Goal: Information Seeking & Learning: Learn about a topic

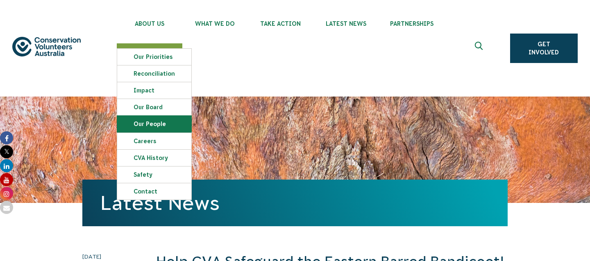
click at [147, 123] on link "Our People" at bounding box center [154, 124] width 74 height 16
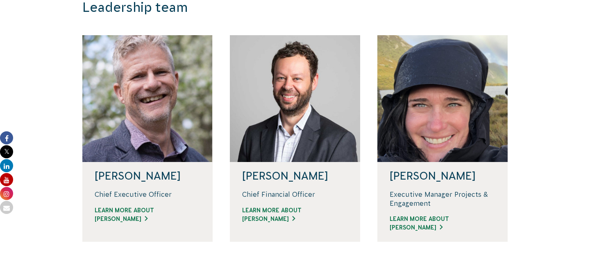
scroll to position [251, 0]
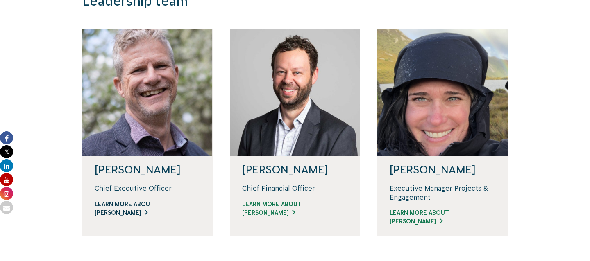
click at [149, 213] on link "Learn more about Phil" at bounding box center [148, 208] width 106 height 17
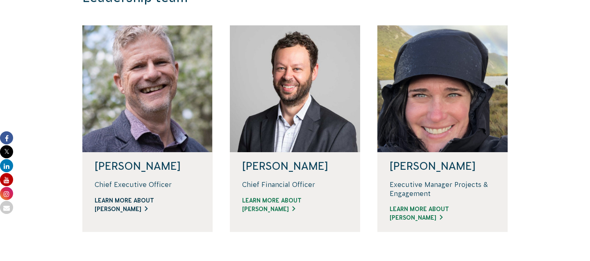
scroll to position [278, 0]
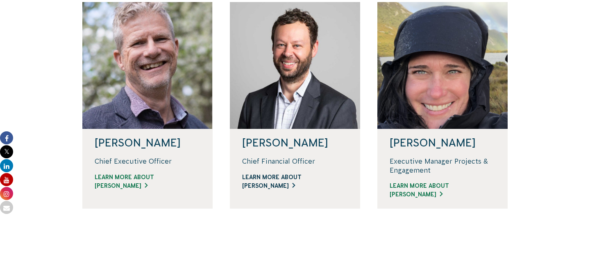
click at [295, 185] on link "Learn more about David" at bounding box center [295, 181] width 106 height 17
click at [427, 185] on link "Learn more about Renae" at bounding box center [443, 190] width 106 height 17
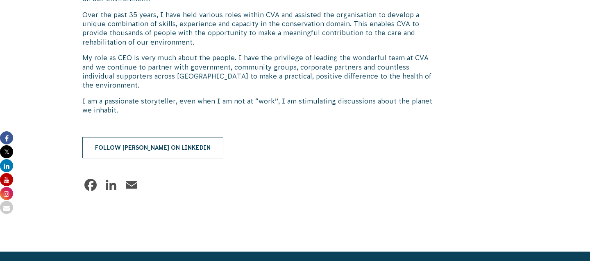
scroll to position [632, 0]
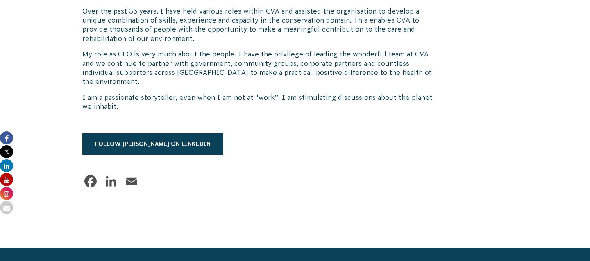
click at [110, 173] on link "LinkedIn" at bounding box center [111, 181] width 16 height 16
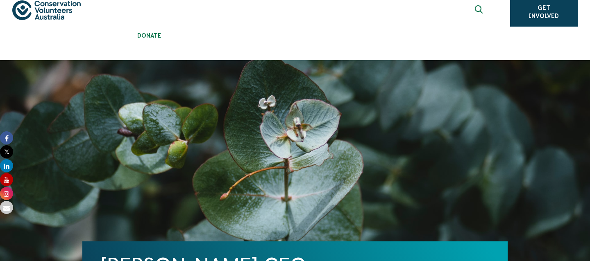
scroll to position [0, 0]
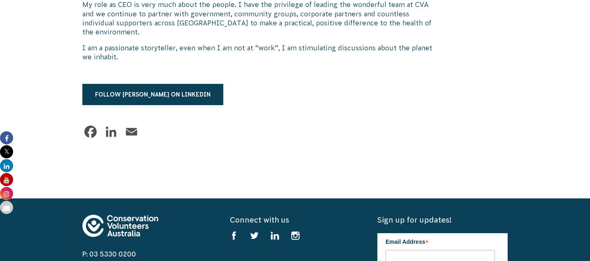
scroll to position [649, 0]
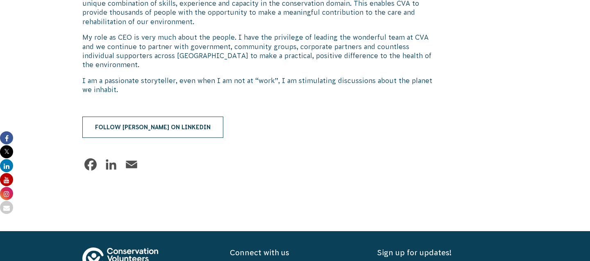
click at [149, 119] on link "Follow [PERSON_NAME] on LinkedIn" at bounding box center [152, 127] width 141 height 21
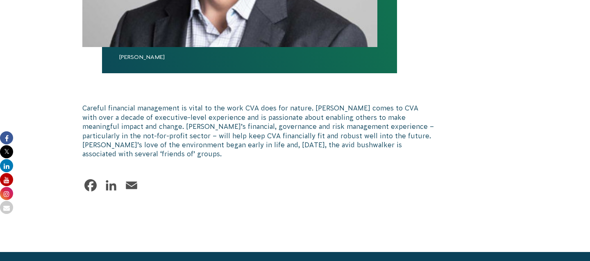
scroll to position [499, 0]
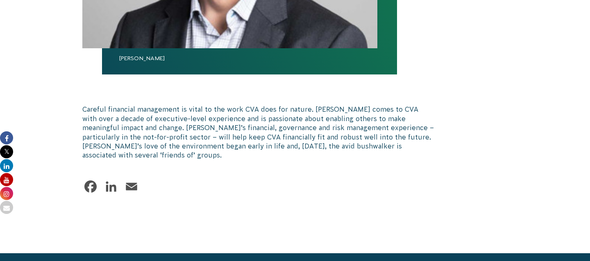
click at [108, 180] on link "LinkedIn" at bounding box center [111, 187] width 16 height 16
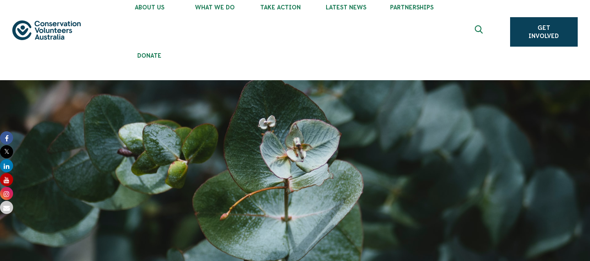
scroll to position [0, 0]
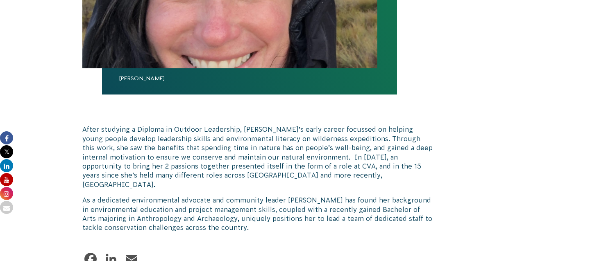
scroll to position [480, 0]
